Goal: Find contact information: Find contact information

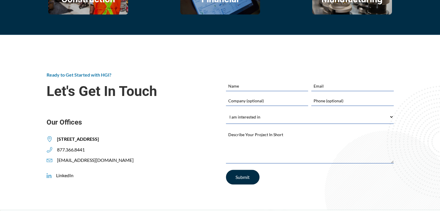
scroll to position [852, 0]
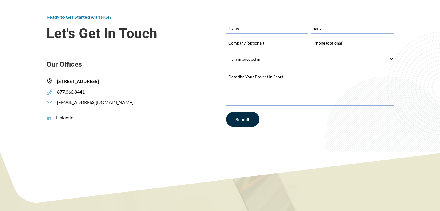
drag, startPoint x: 135, startPoint y: 104, endPoint x: 124, endPoint y: 80, distance: 27.2
click at [124, 80] on div "Ready to Get Started with HGI? Let's Get In Touch Our Offices [STREET_ADDRESS] …" at bounding box center [131, 60] width 168 height 92
click at [139, 103] on div "Ready to Get Started with HGI? Let's Get In Touch Our Offices [STREET_ADDRESS] …" at bounding box center [131, 60] width 168 height 92
click at [136, 103] on div "Ready to Get Started with HGI? Let's Get In Touch Our Offices [STREET_ADDRESS] …" at bounding box center [131, 60] width 168 height 92
click at [134, 63] on span "Our Offices" at bounding box center [131, 64] width 168 height 9
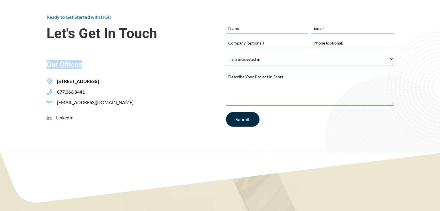
drag, startPoint x: 41, startPoint y: 71, endPoint x: 130, endPoint y: 108, distance: 96.7
click at [131, 109] on div "Ready to Get Started with HGI? Let's Get In Touch Our Offices [STREET_ADDRESS] …" at bounding box center [220, 64] width 440 height 175
click at [156, 115] on div "Ready to Get Started with HGI? Let's Get In Touch Our Offices [STREET_ADDRESS] …" at bounding box center [131, 67] width 168 height 107
click at [16, 36] on div "Ready to Get Started with HGI? Let's Get In Touch Our Offices [STREET_ADDRESS] …" at bounding box center [220, 64] width 440 height 175
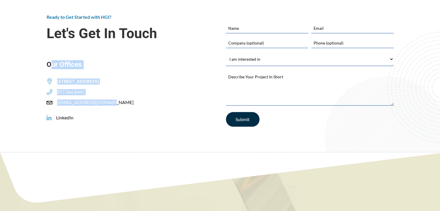
drag, startPoint x: 53, startPoint y: 73, endPoint x: 120, endPoint y: 102, distance: 72.6
click at [120, 102] on div "Ready to Get Started with HGI? Let's Get In Touch Our Offices [STREET_ADDRESS] …" at bounding box center [131, 60] width 168 height 92
copy div "ur Offices [STREET_ADDRESS] 877.366.8441 [EMAIL_ADDRESS][DOMAIN_NAME]"
